Goal: Task Accomplishment & Management: Manage account settings

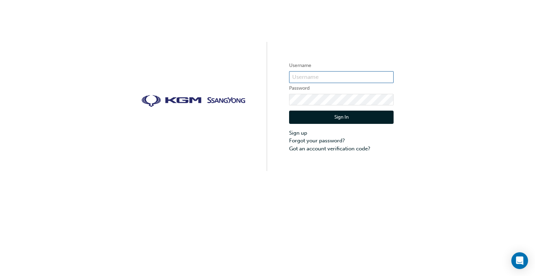
click at [294, 73] on input "text" at bounding box center [341, 77] width 105 height 12
click at [315, 119] on button "Sign In" at bounding box center [341, 117] width 105 height 13
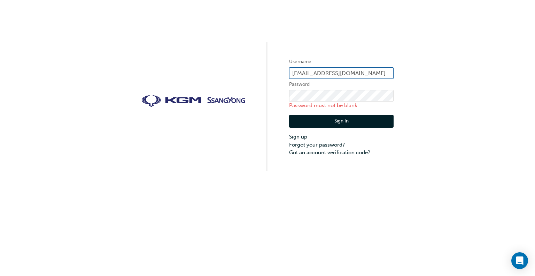
click at [323, 75] on input "[EMAIL_ADDRESS][DOMAIN_NAME]" at bounding box center [341, 73] width 105 height 12
click at [360, 72] on input "[EMAIL_ADDRESS][DOMAIN_NAME]" at bounding box center [341, 73] width 105 height 12
type input "l"
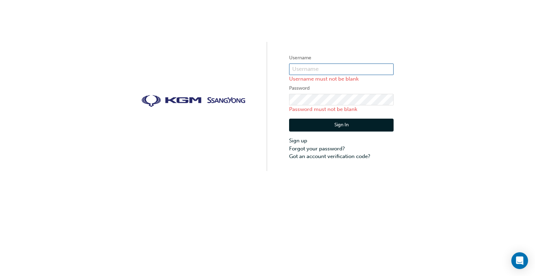
click at [289, 119] on button "Sign In" at bounding box center [341, 125] width 105 height 13
click at [323, 74] on input "text" at bounding box center [341, 69] width 105 height 12
type input "[EMAIL_ADDRESS][DOMAIN_NAME]"
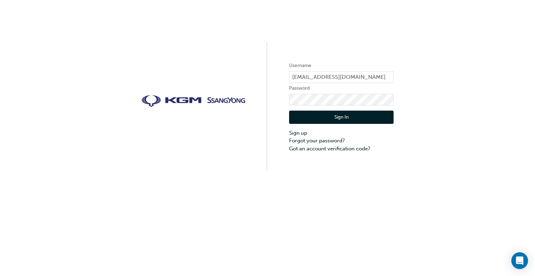
click at [332, 115] on button "Sign In" at bounding box center [341, 117] width 105 height 13
